Goal: Navigation & Orientation: Find specific page/section

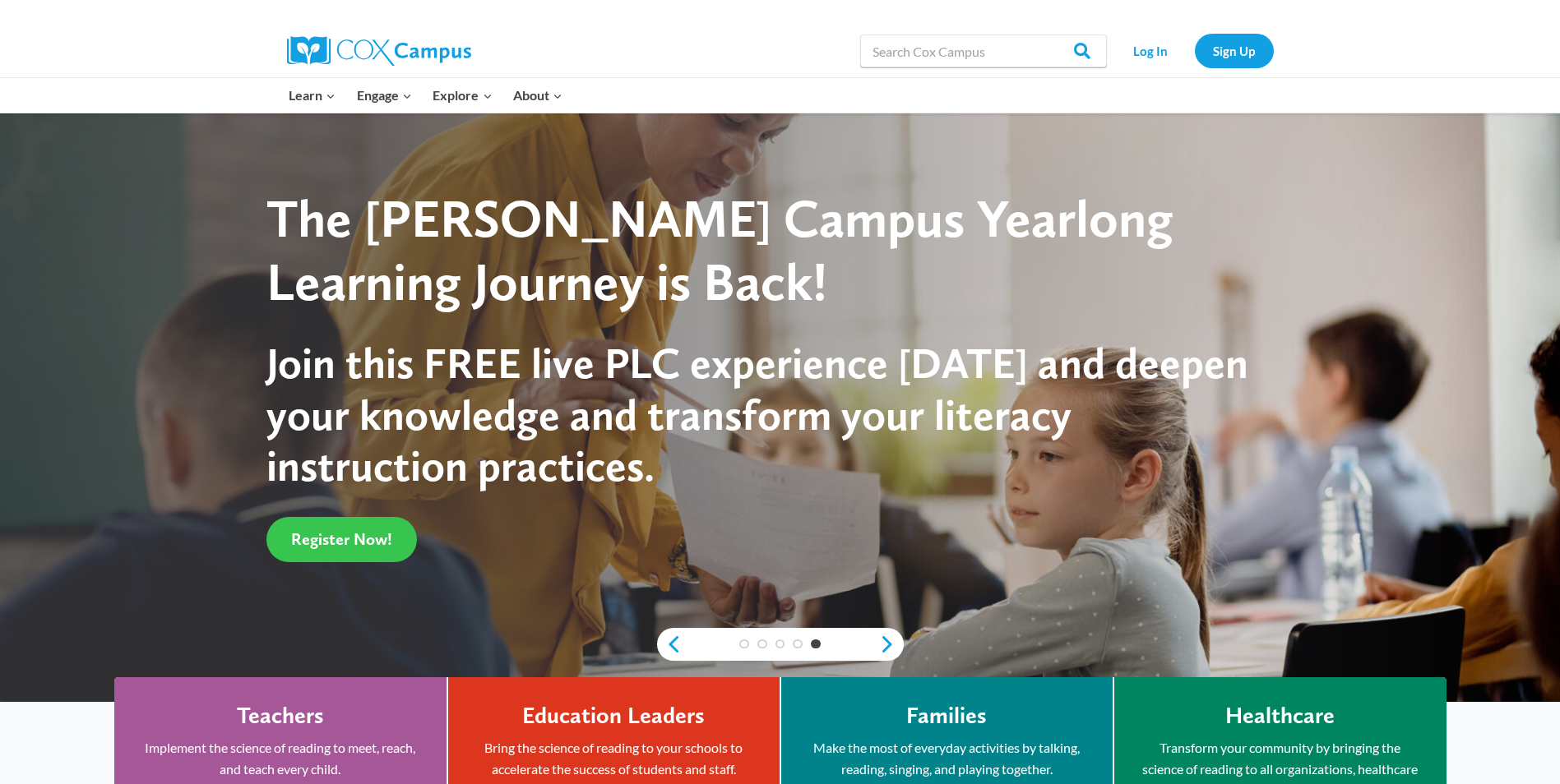
click at [356, 537] on span "Register Now!" at bounding box center [342, 539] width 102 height 19
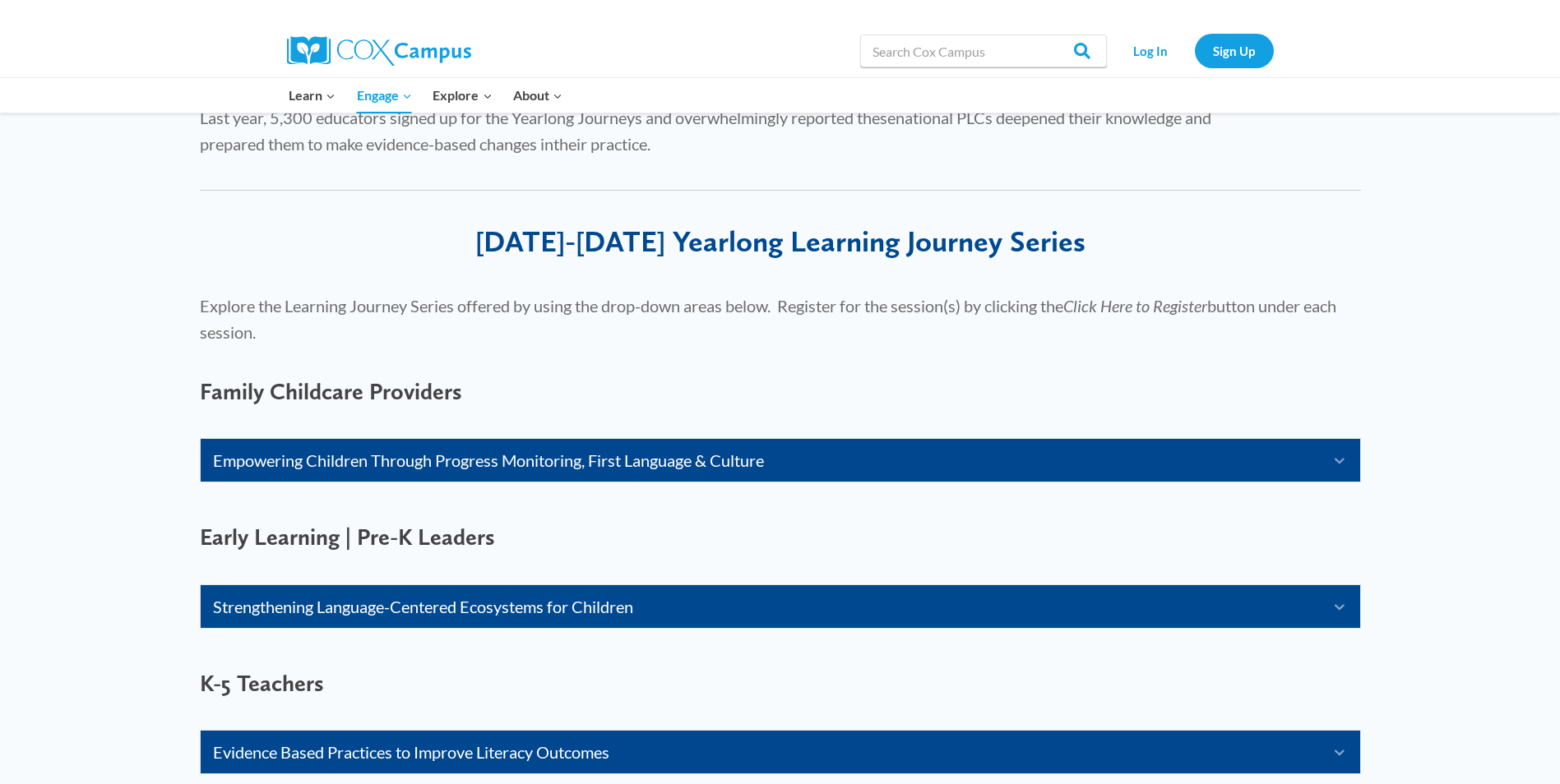
scroll to position [822, 0]
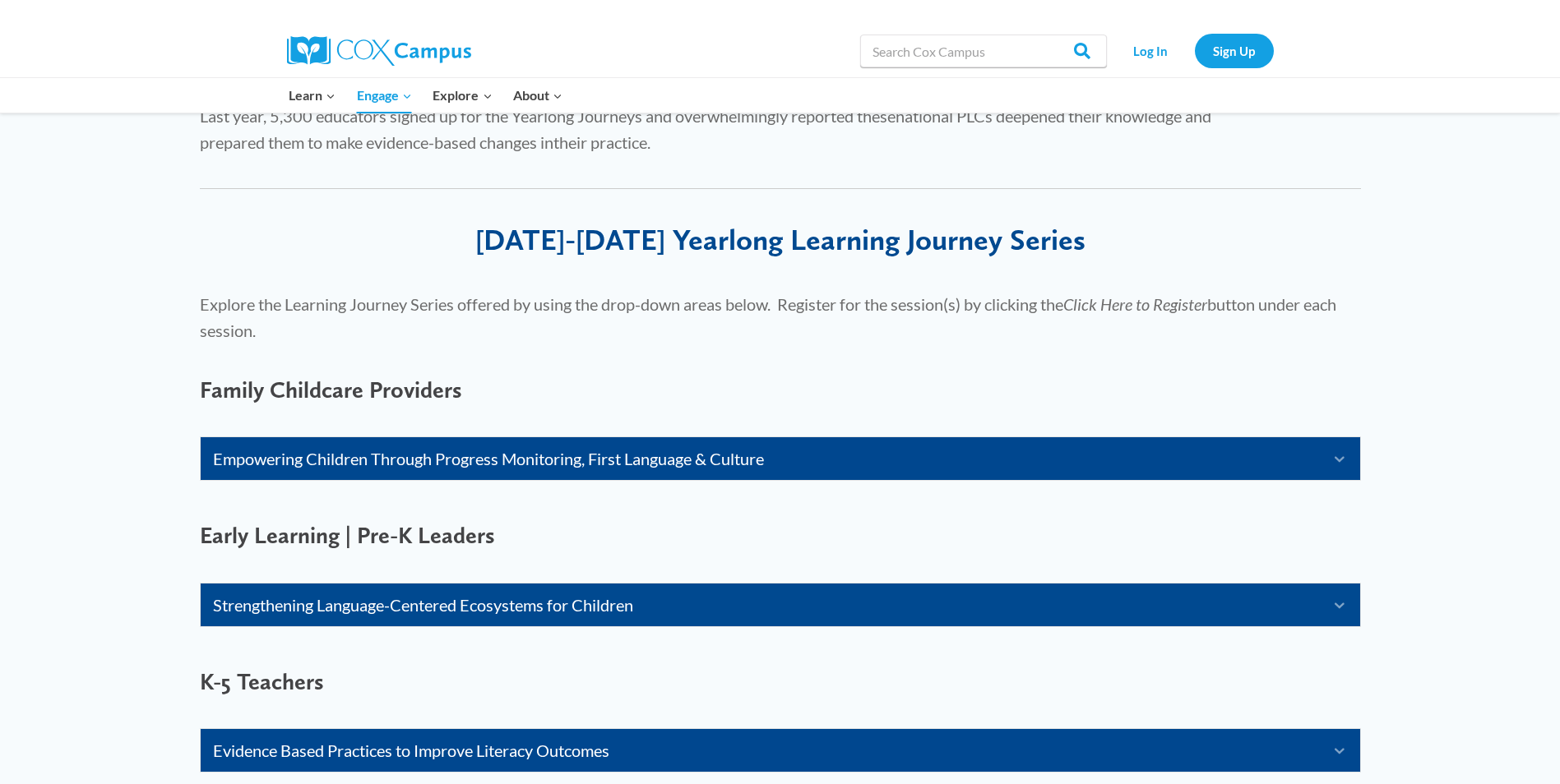
click at [458, 603] on link "Strengthening Language-Centered Ecosystems for Children" at bounding box center [760, 605] width 1094 height 26
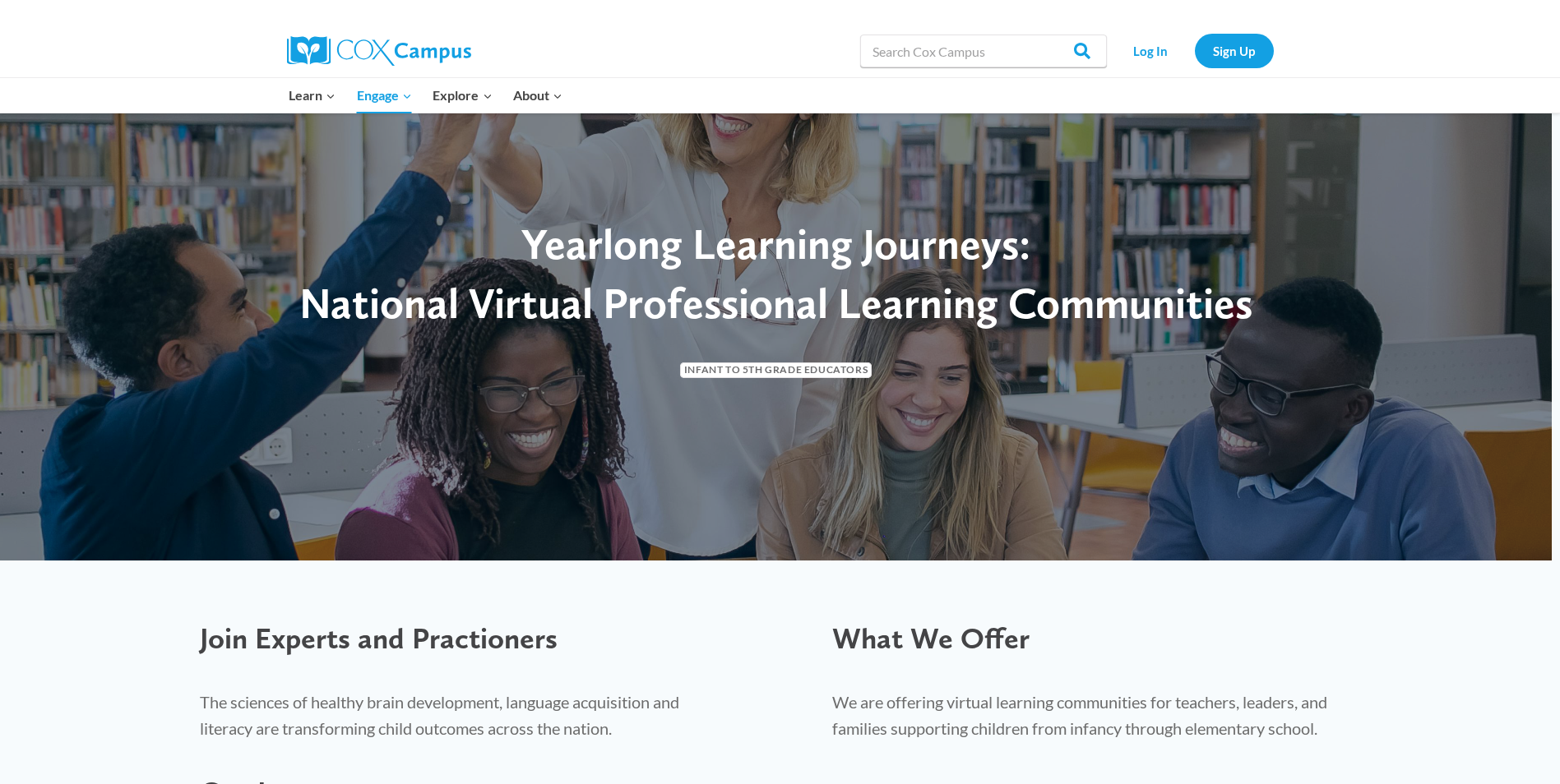
scroll to position [0, 0]
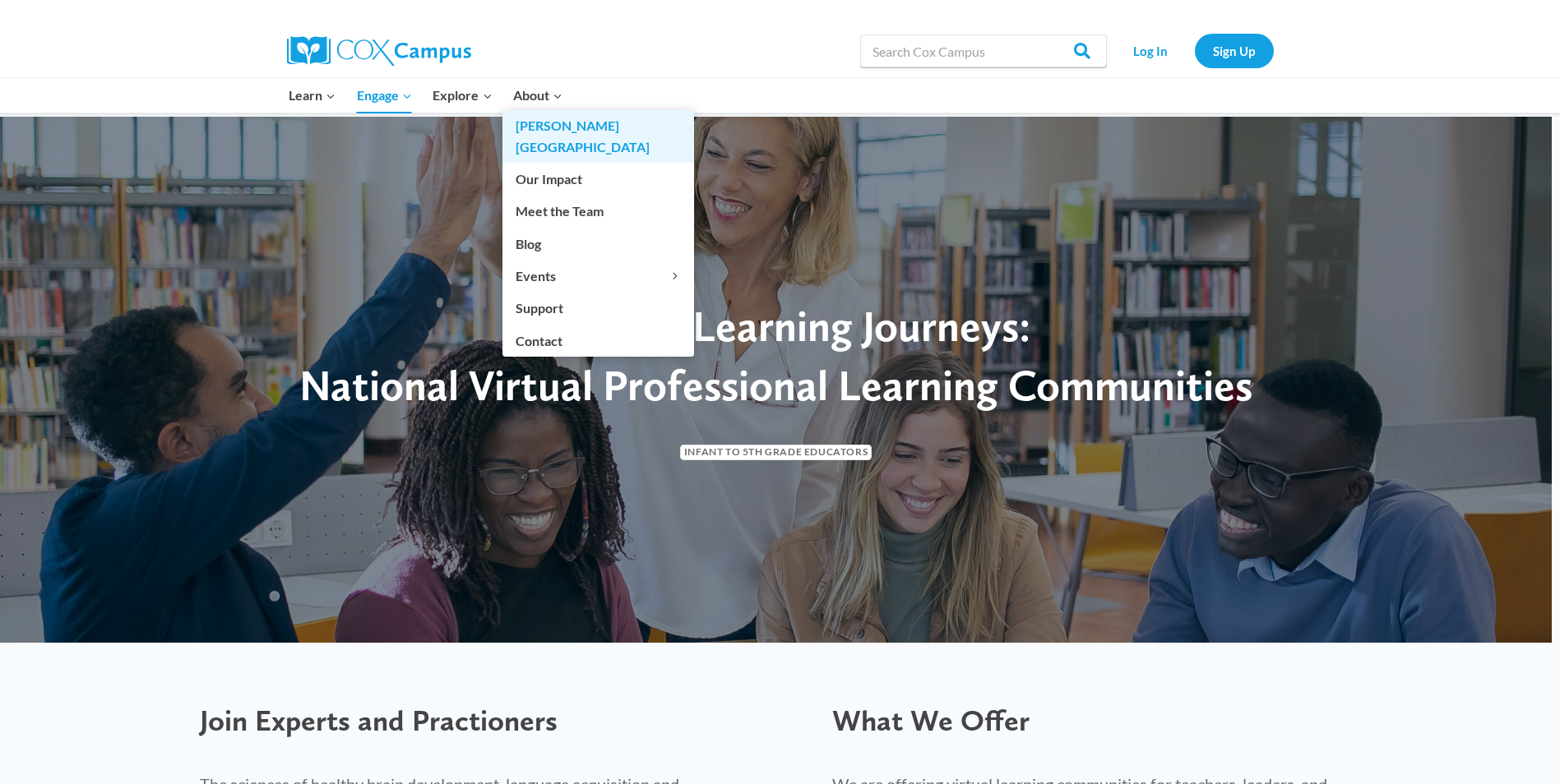
click at [546, 131] on link "[PERSON_NAME][GEOGRAPHIC_DATA]" at bounding box center [598, 137] width 192 height 53
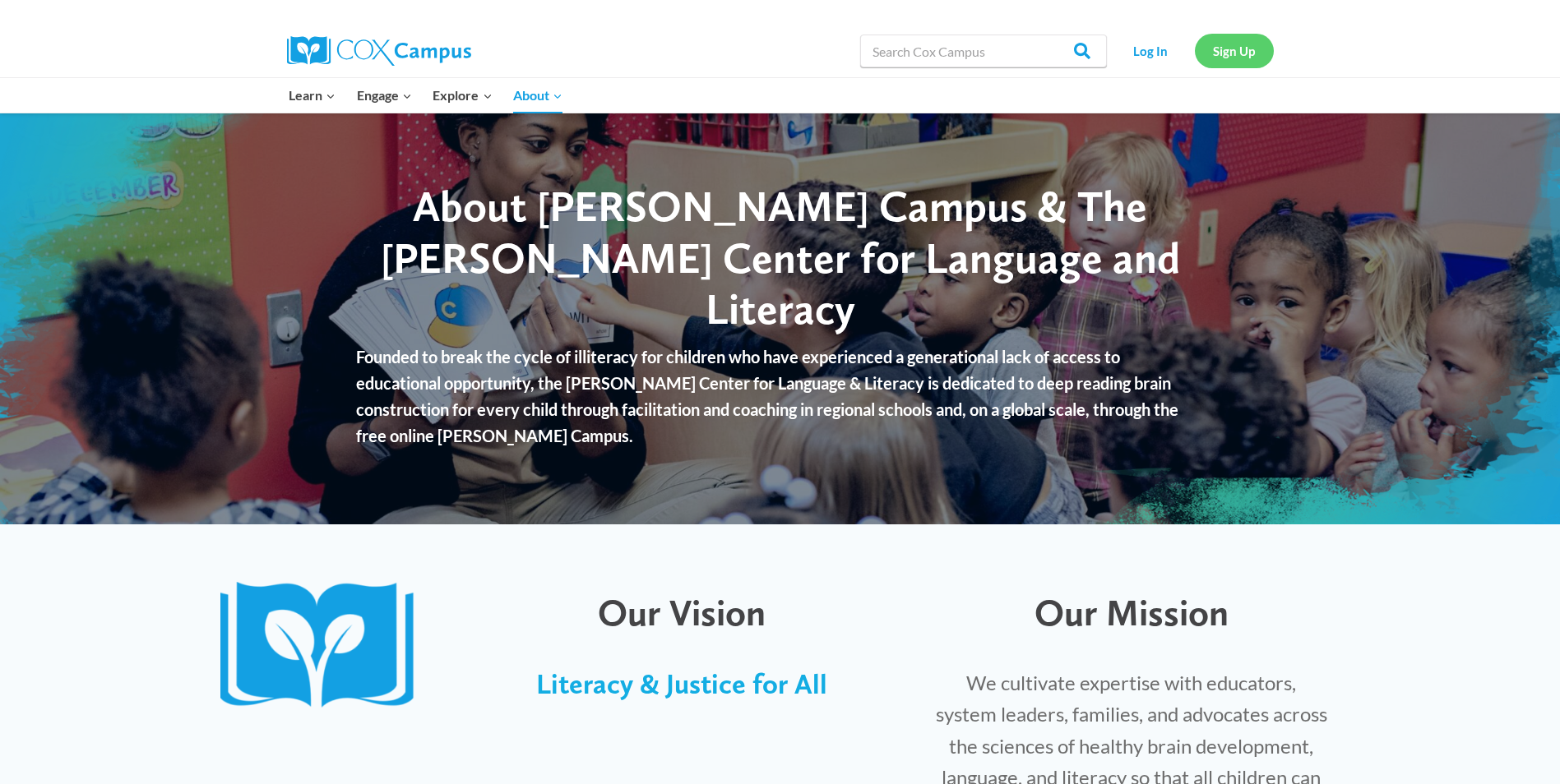
click at [1246, 51] on link "Sign Up" at bounding box center [1234, 50] width 79 height 34
